Goal: Navigation & Orientation: Find specific page/section

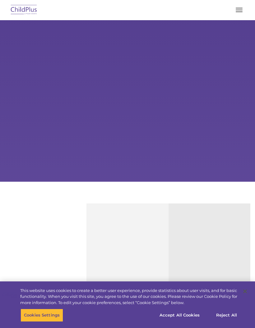
type input ""
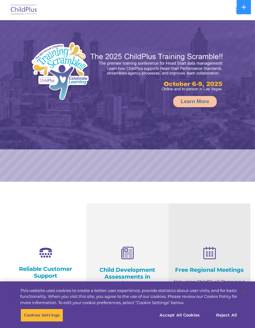
select select "MEDIUM"
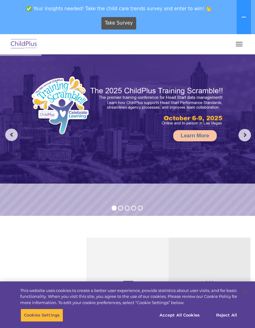
click at [236, 44] on span "button" at bounding box center [239, 44] width 7 height 1
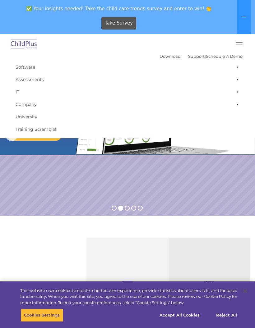
click at [240, 44] on button "button" at bounding box center [239, 44] width 13 height 10
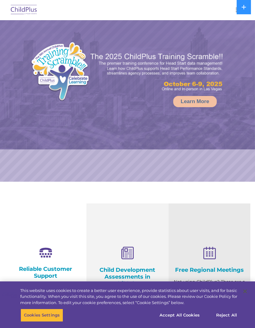
select select "MEDIUM"
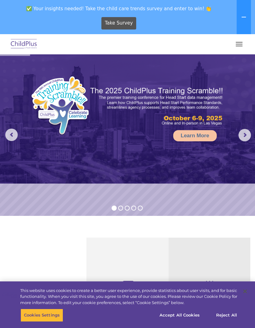
click at [30, 46] on img at bounding box center [23, 44] width 29 height 15
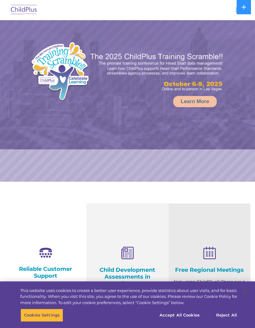
select select "MEDIUM"
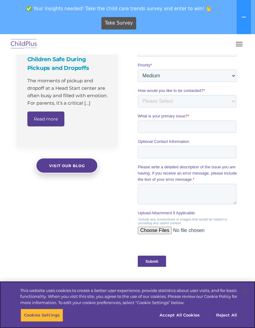
scroll to position [593, 0]
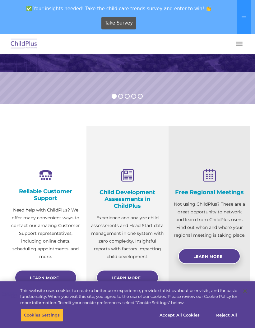
click at [240, 42] on span "button" at bounding box center [239, 42] width 7 height 1
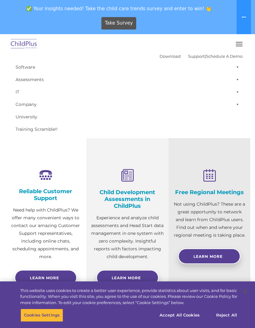
click at [238, 106] on span at bounding box center [236, 104] width 6 height 12
